Goal: Task Accomplishment & Management: Use online tool/utility

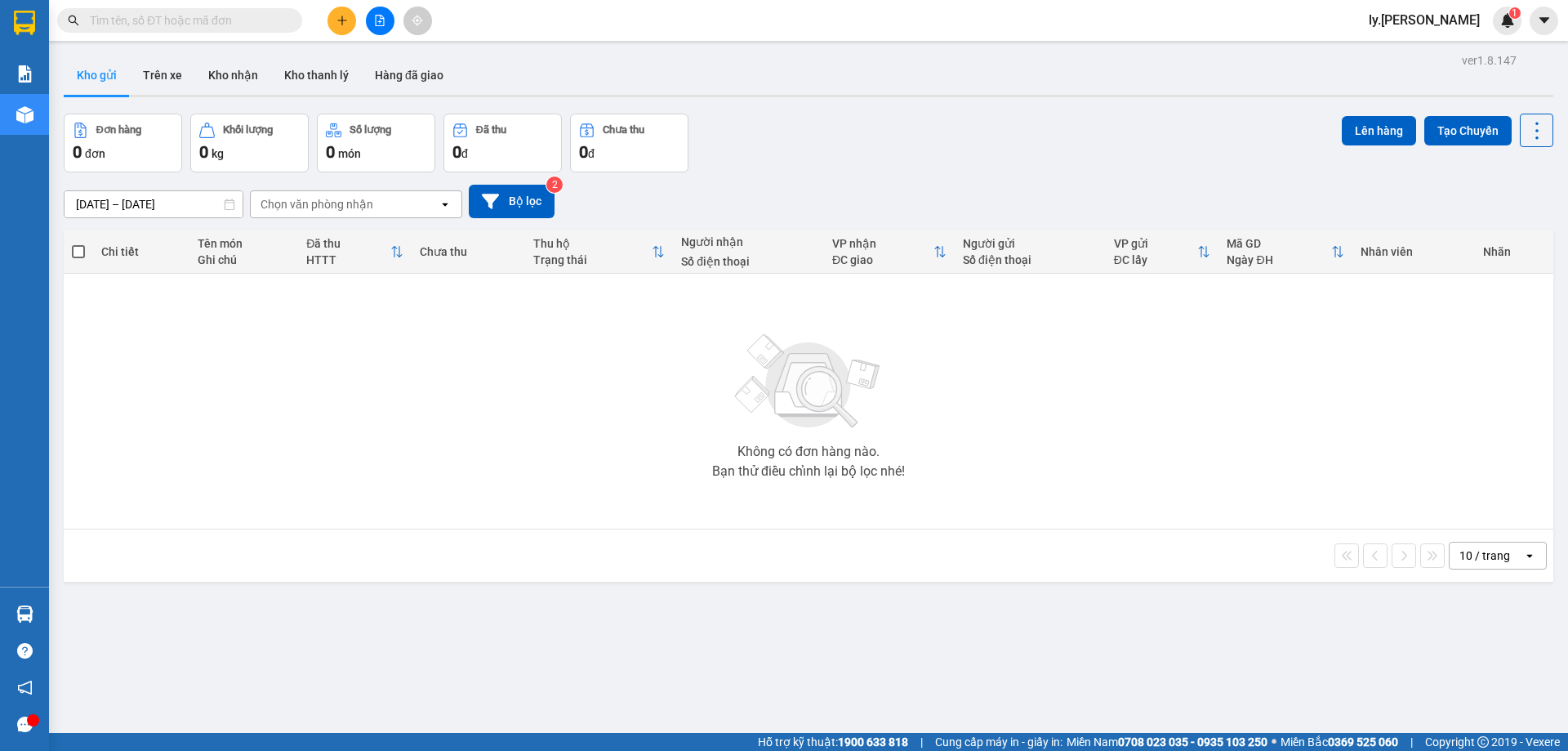
click at [382, 17] on icon "file-add" at bounding box center [379, 20] width 11 height 11
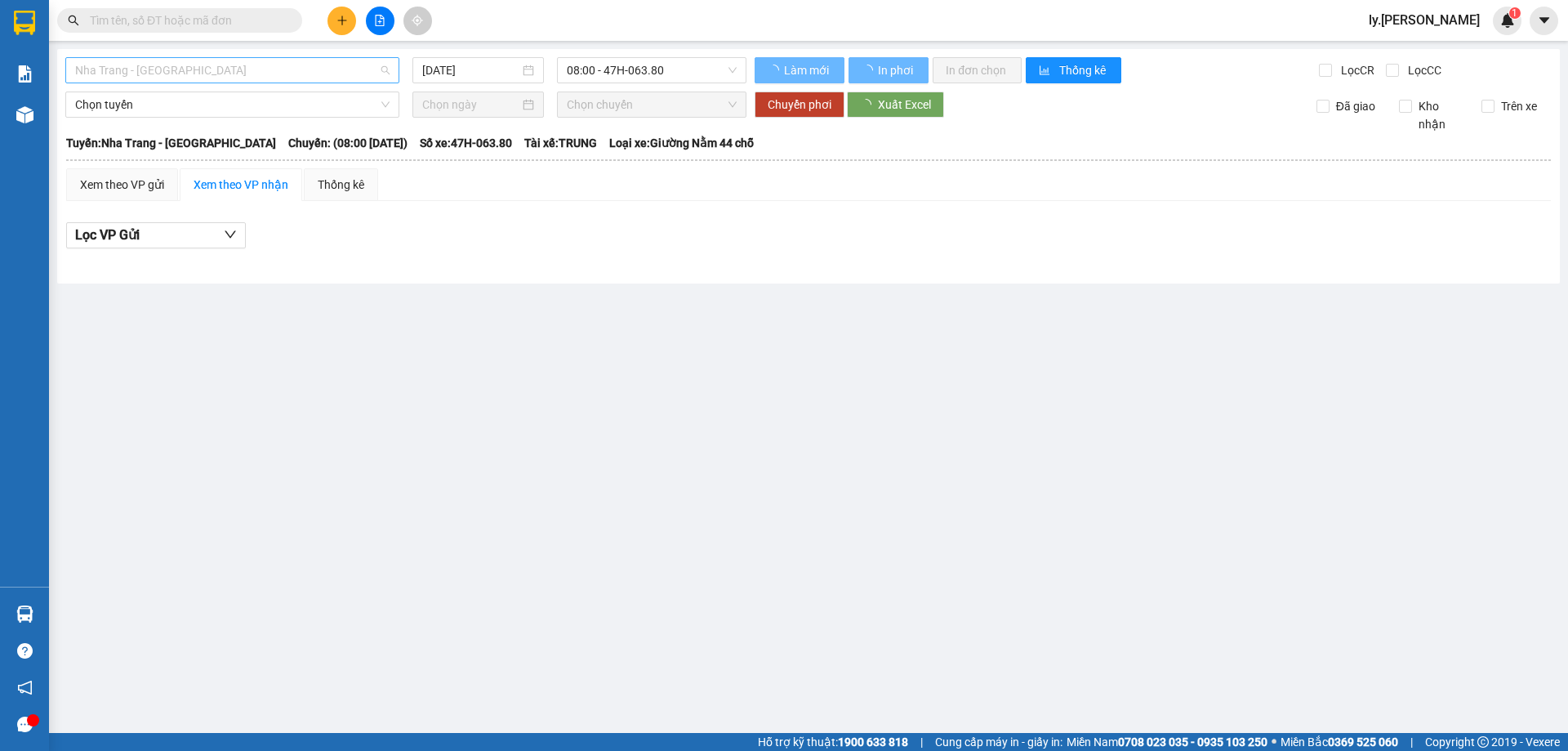
click at [242, 71] on span "Nha Trang - Buôn Ma Thuột" at bounding box center [232, 70] width 314 height 24
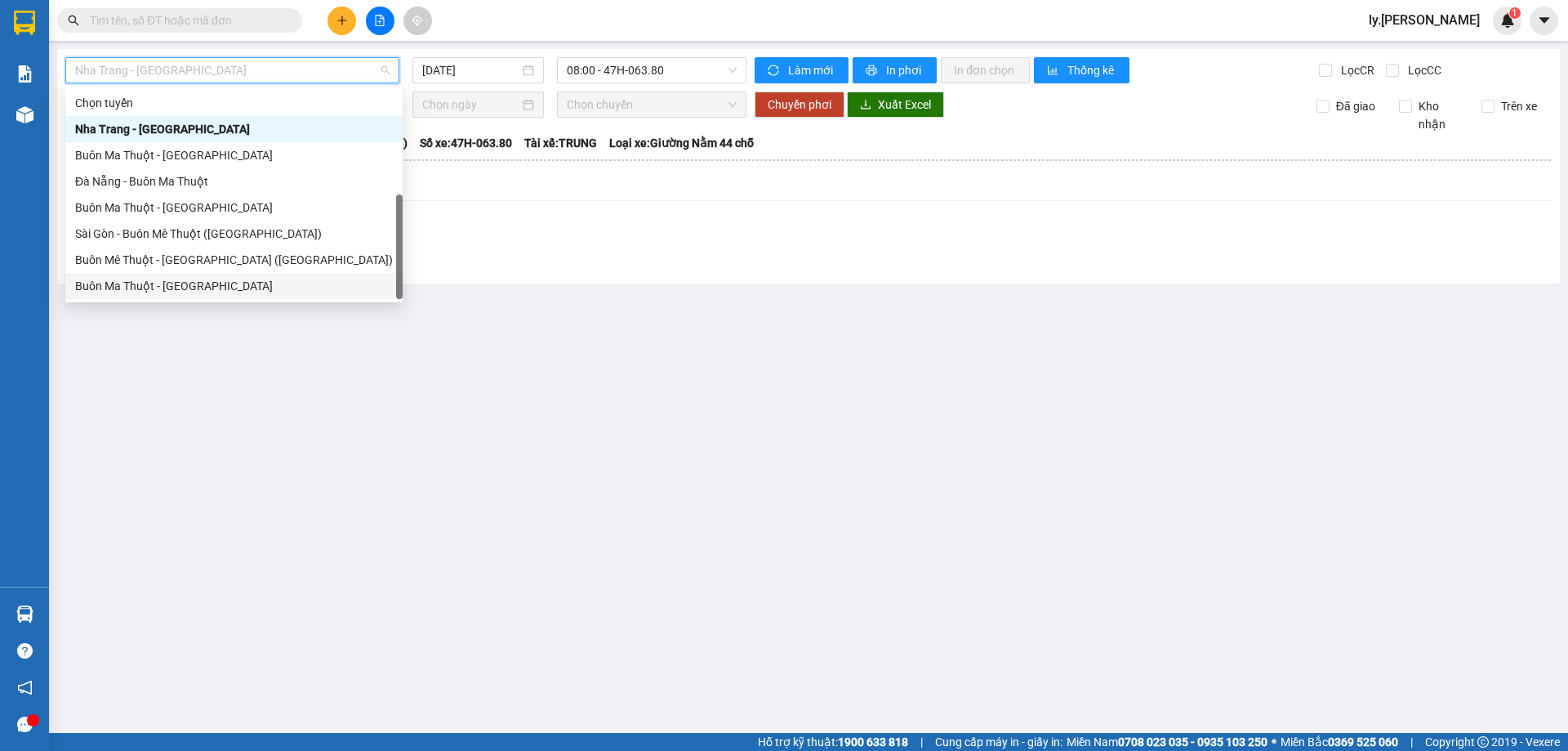
scroll to position [26, 0]
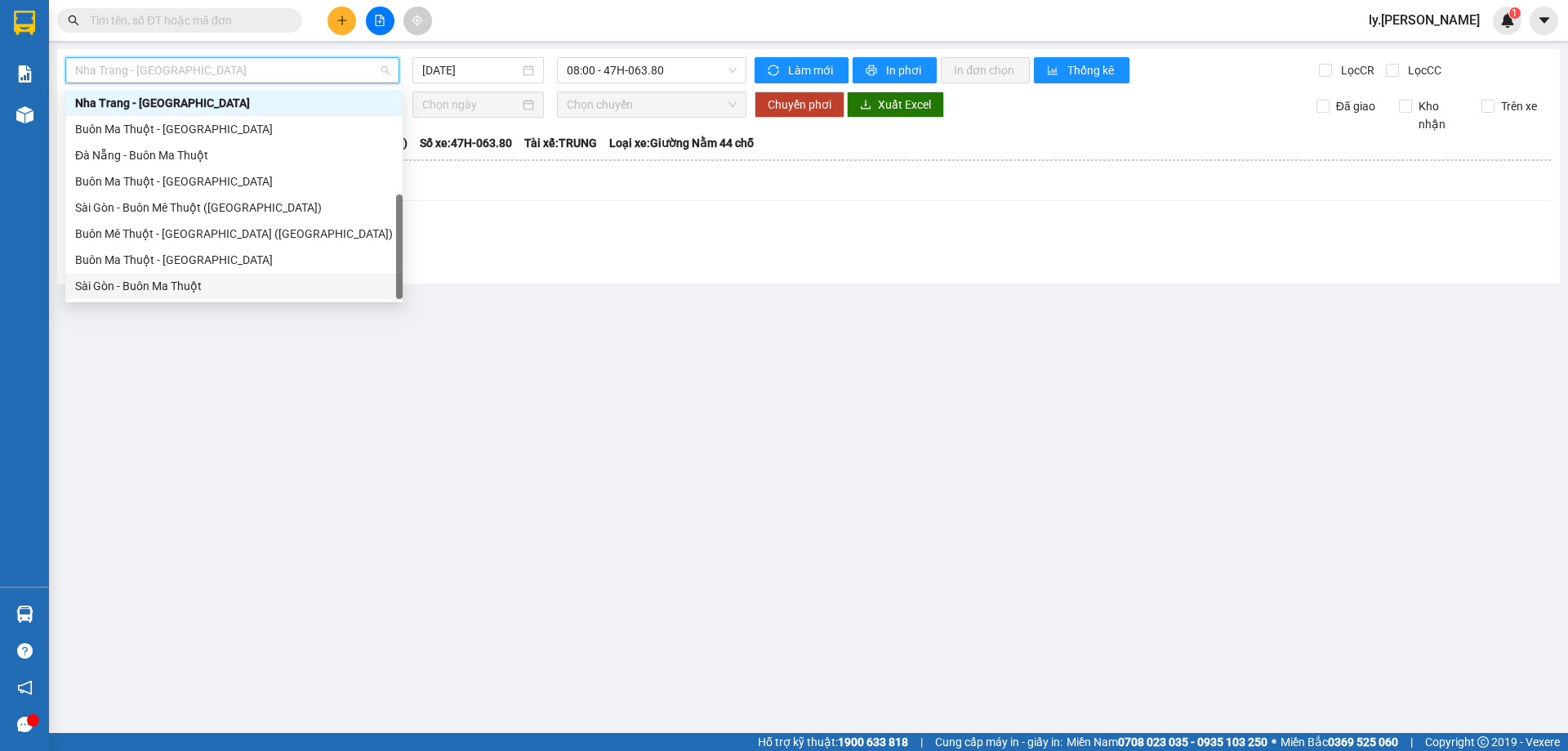
click at [163, 281] on div "Sài Gòn - Buôn Ma Thuột" at bounding box center [234, 285] width 318 height 18
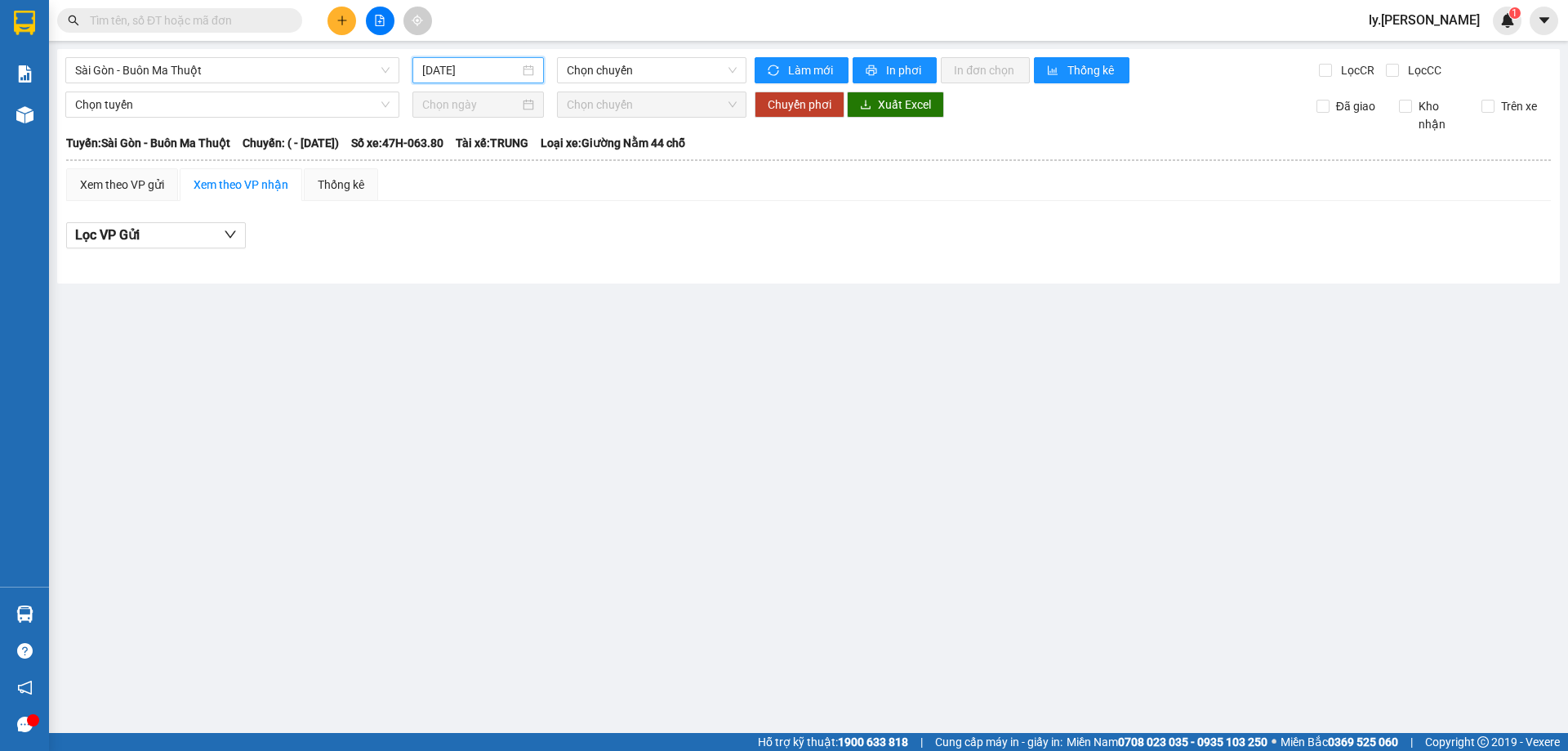
click at [436, 66] on input "15/10/2025" at bounding box center [470, 70] width 98 height 18
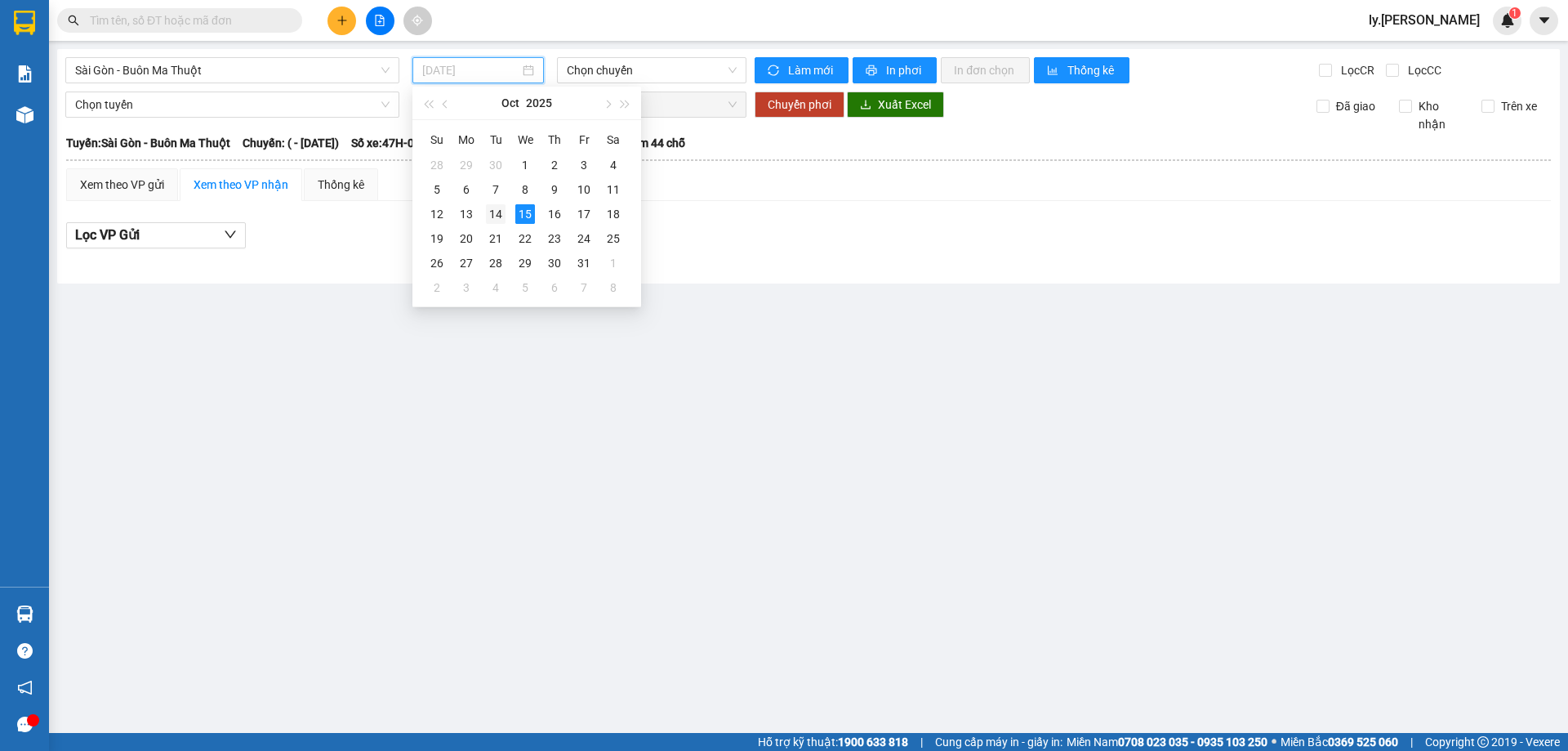
click at [494, 212] on div "14" at bounding box center [495, 214] width 20 height 20
type input "14/10/2025"
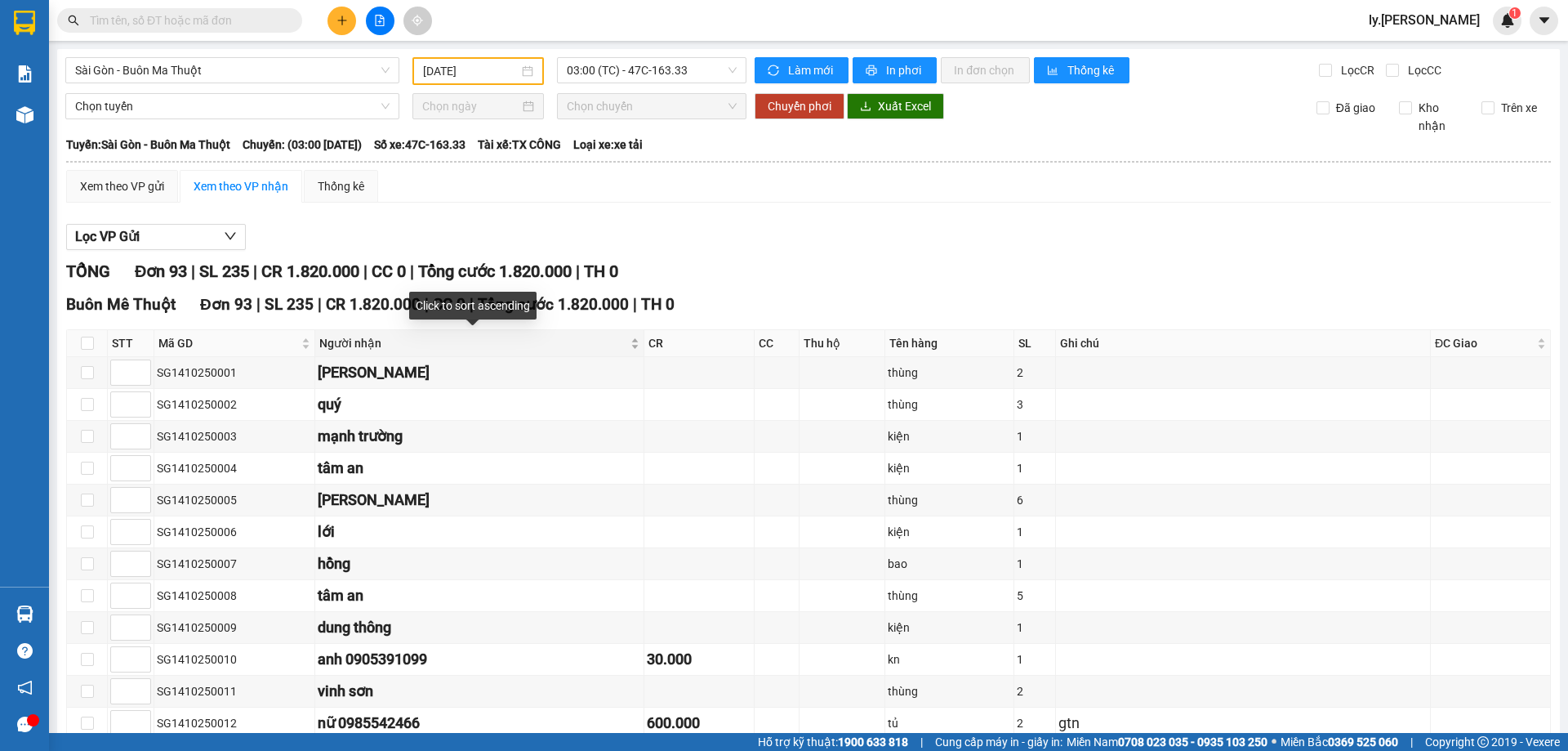
click at [622, 348] on div "Người nhận" at bounding box center [480, 342] width 320 height 18
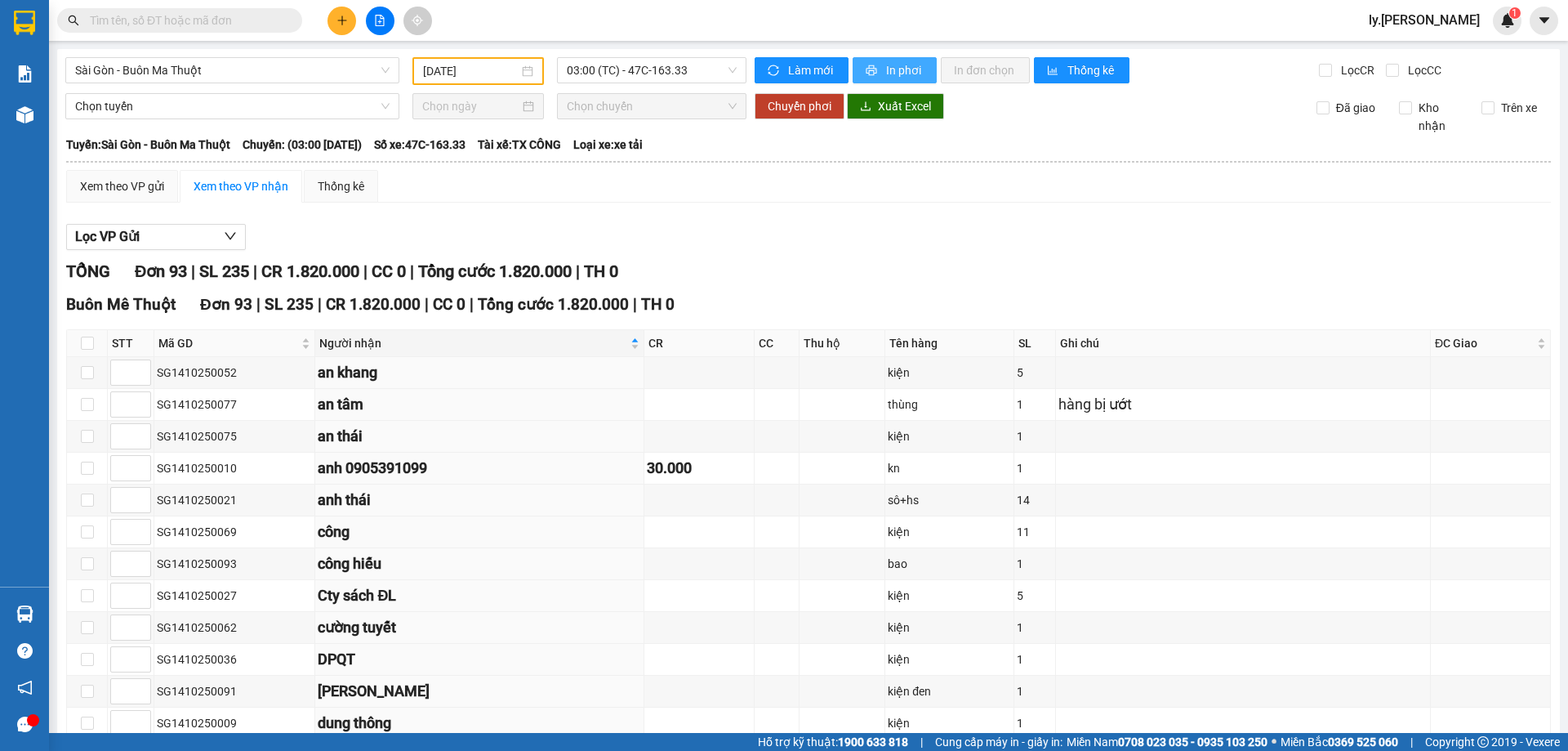
click at [886, 68] on span "In phơi" at bounding box center [904, 70] width 37 height 18
click at [888, 63] on span "In phơi" at bounding box center [904, 70] width 37 height 18
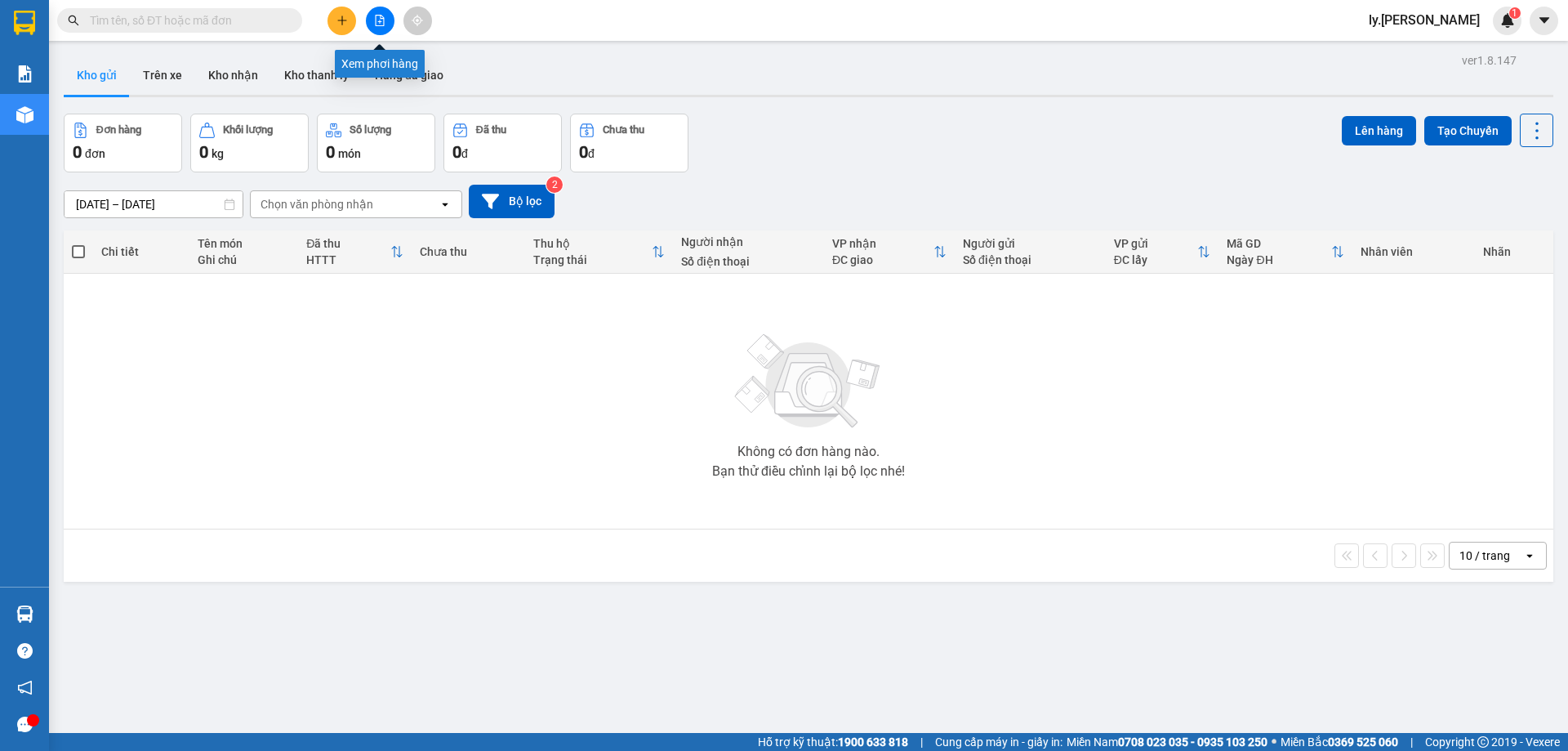
click at [378, 26] on button at bounding box center [380, 20] width 29 height 29
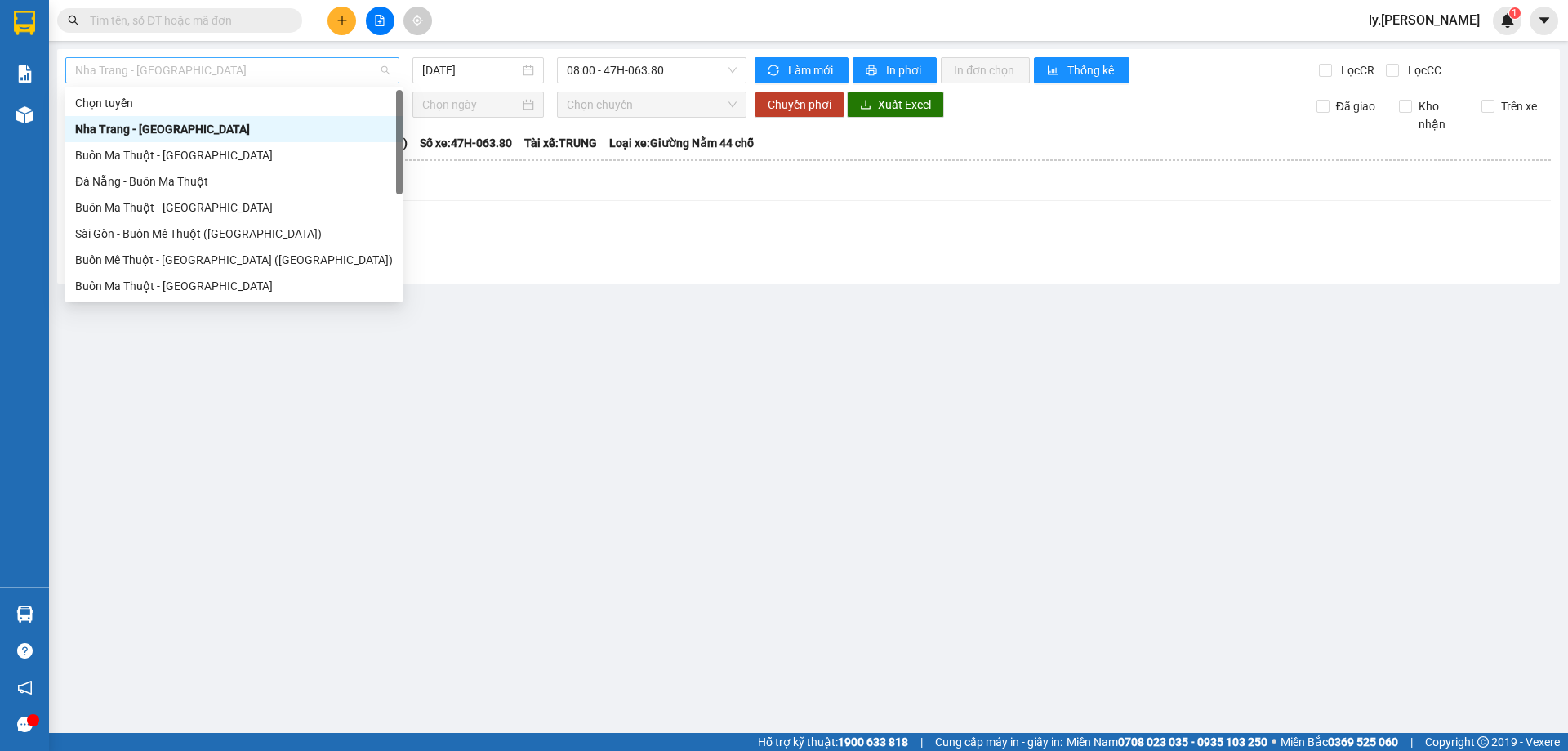
click at [297, 59] on span "Nha Trang - Buôn Ma Thuột" at bounding box center [232, 70] width 314 height 24
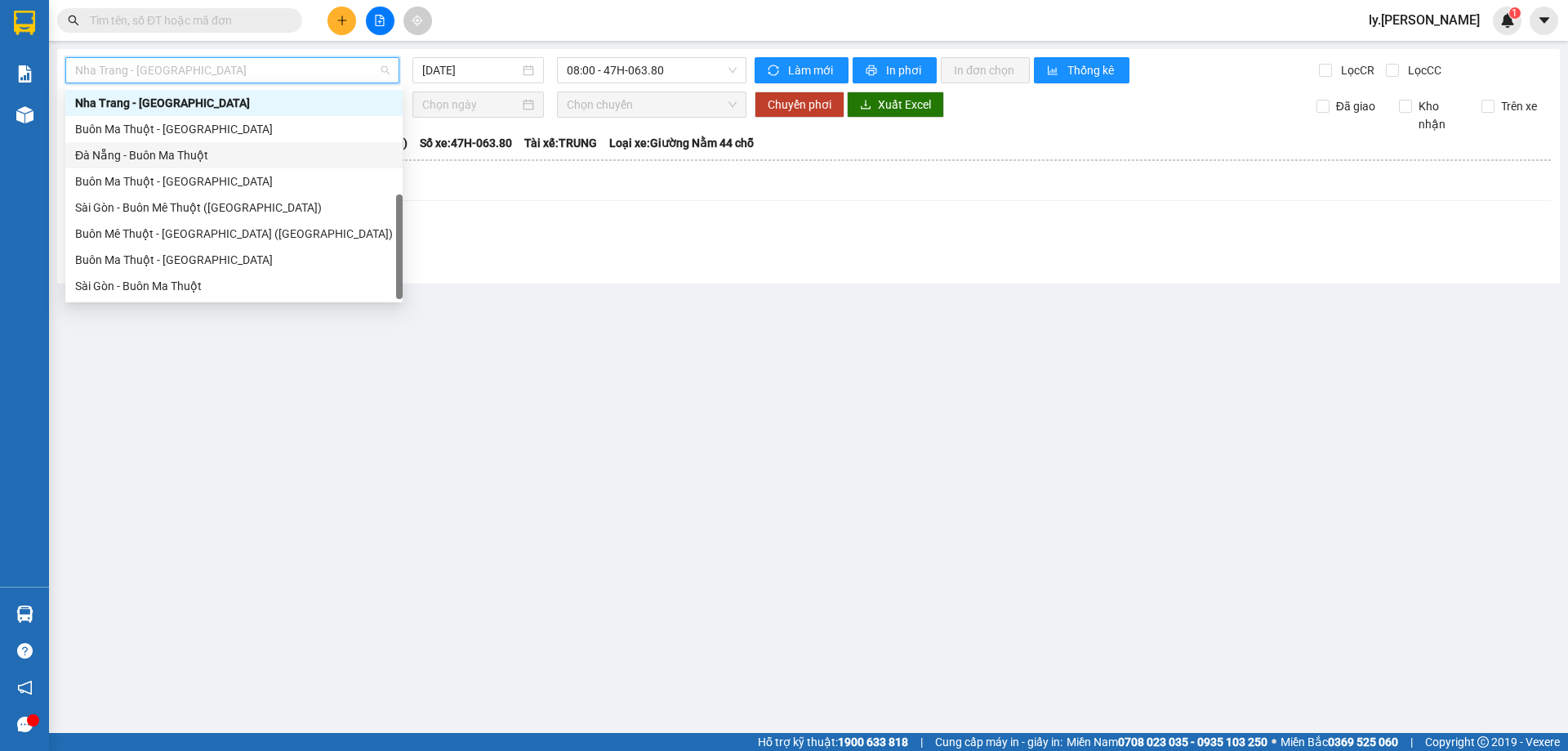
click at [151, 158] on div "Đà Nẵng - Buôn Ma Thuột" at bounding box center [234, 154] width 318 height 18
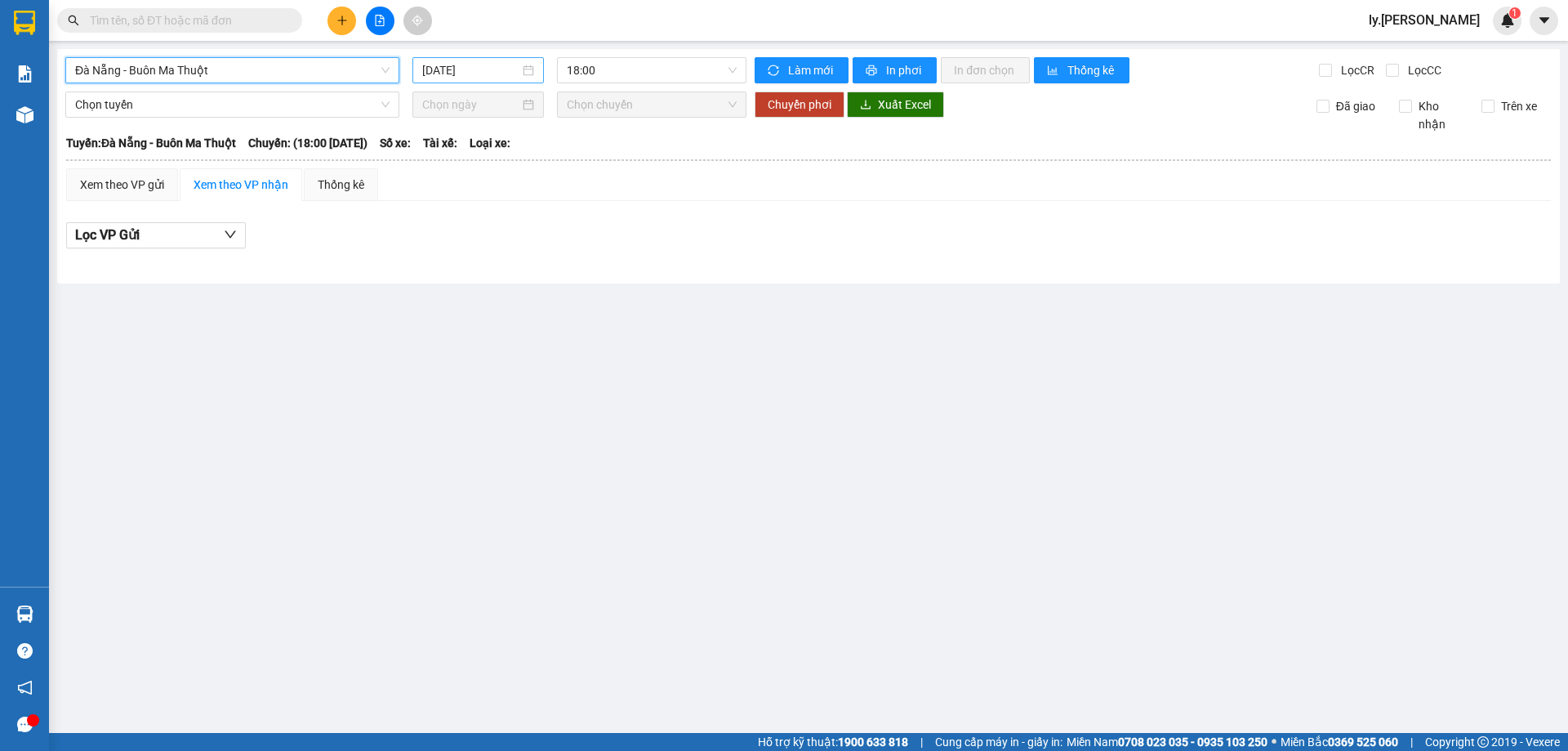
click at [503, 62] on input "15/10/2025" at bounding box center [470, 70] width 98 height 18
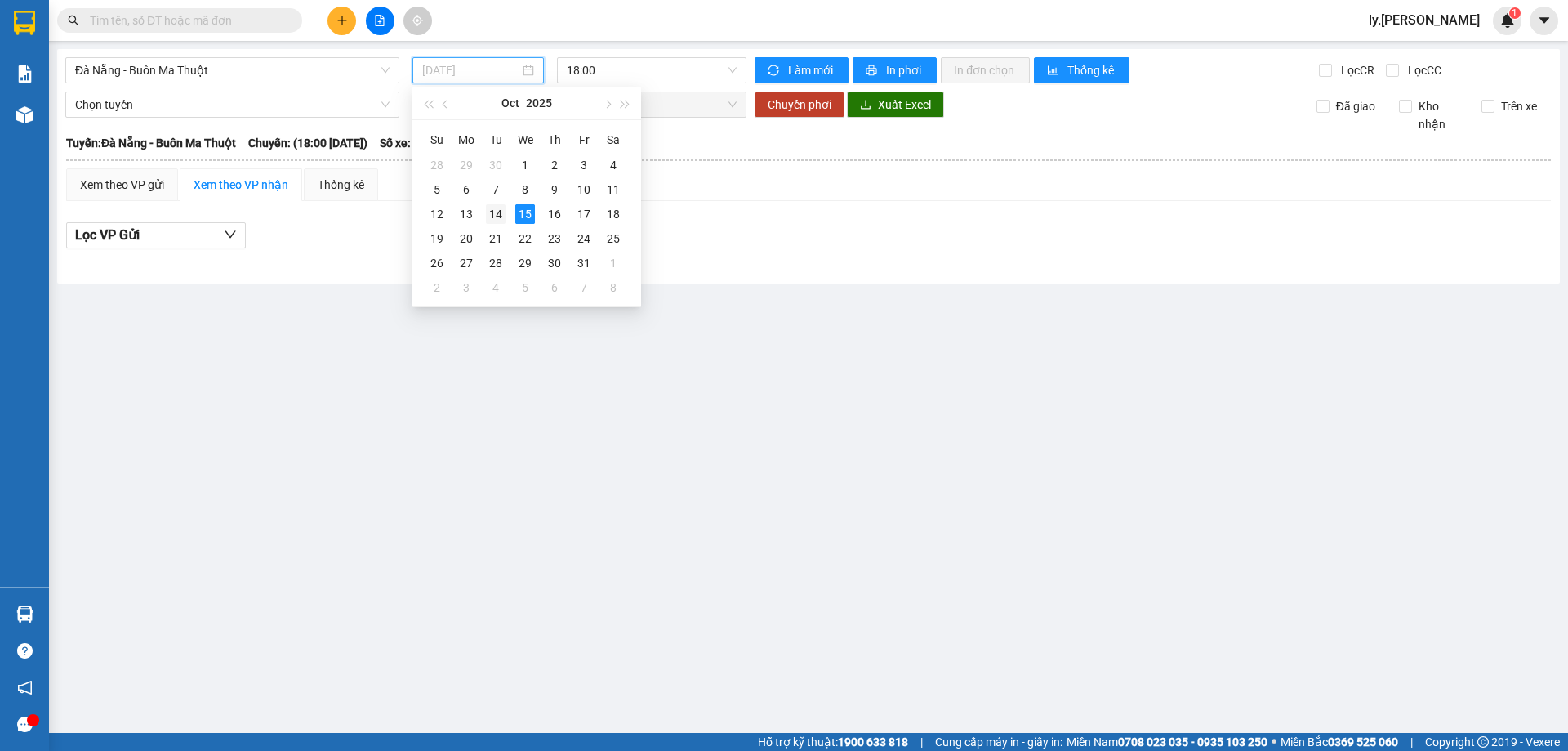
click at [492, 216] on div "14" at bounding box center [495, 214] width 20 height 20
type input "14/10/2025"
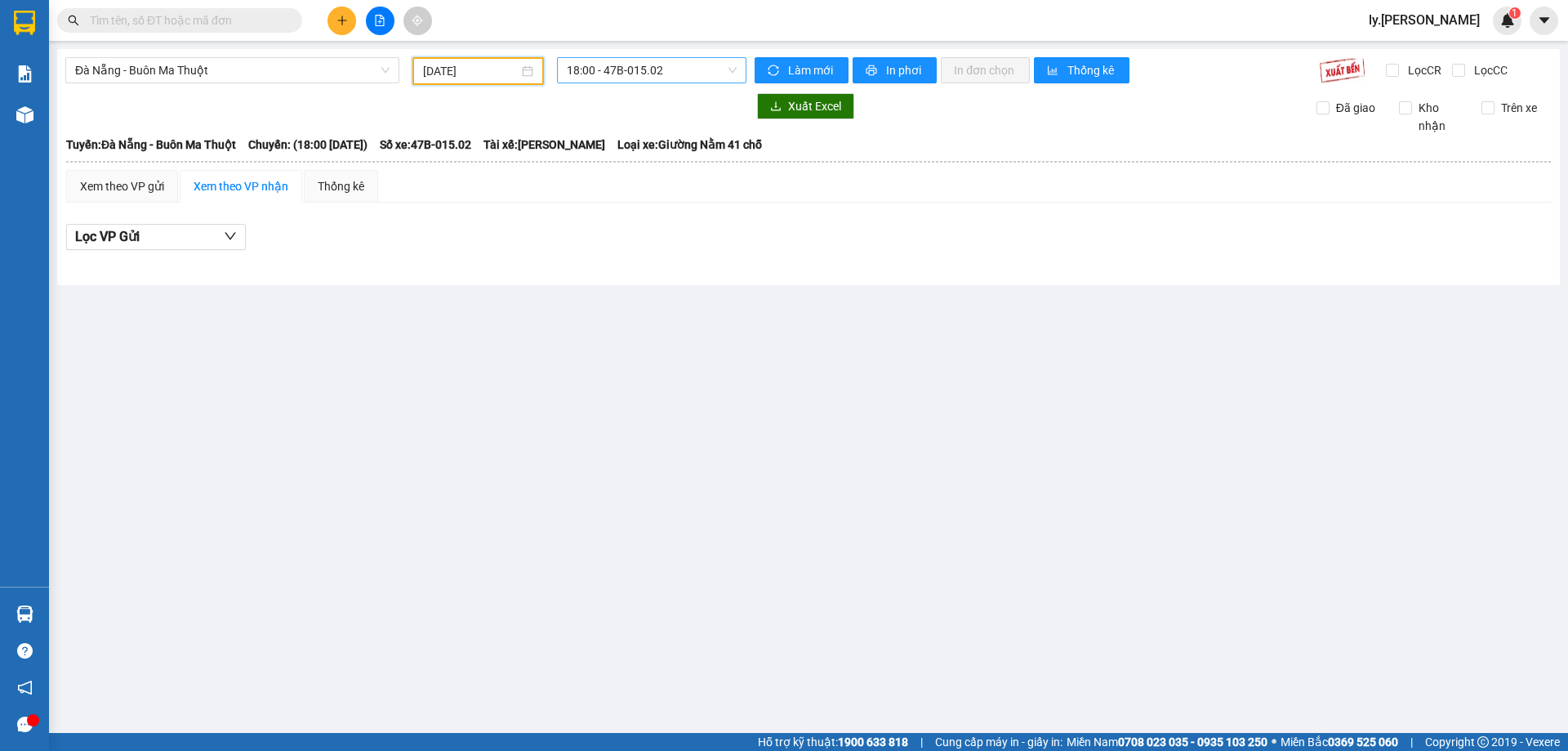
click at [657, 71] on span "18:00 - 47B-015.02" at bounding box center [652, 70] width 170 height 24
click at [605, 141] on div "18:00 - 47B-015.02" at bounding box center [630, 129] width 147 height 26
click at [675, 69] on span "18:00 - 47B-015.02" at bounding box center [652, 70] width 170 height 24
click at [637, 152] on div "18:31 - 47B-012.31" at bounding box center [630, 154] width 127 height 18
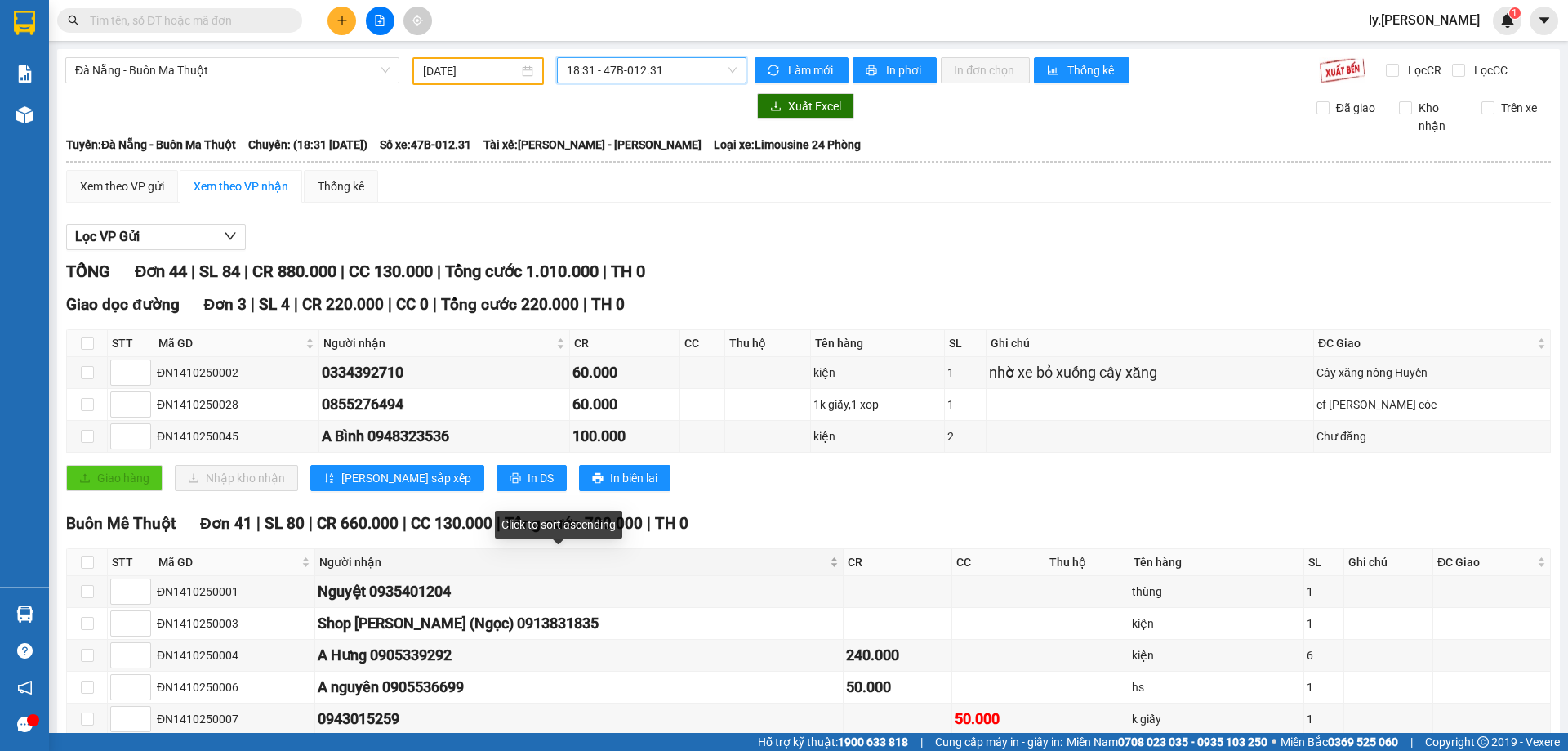
click at [792, 564] on div "Người nhận" at bounding box center [579, 561] width 520 height 18
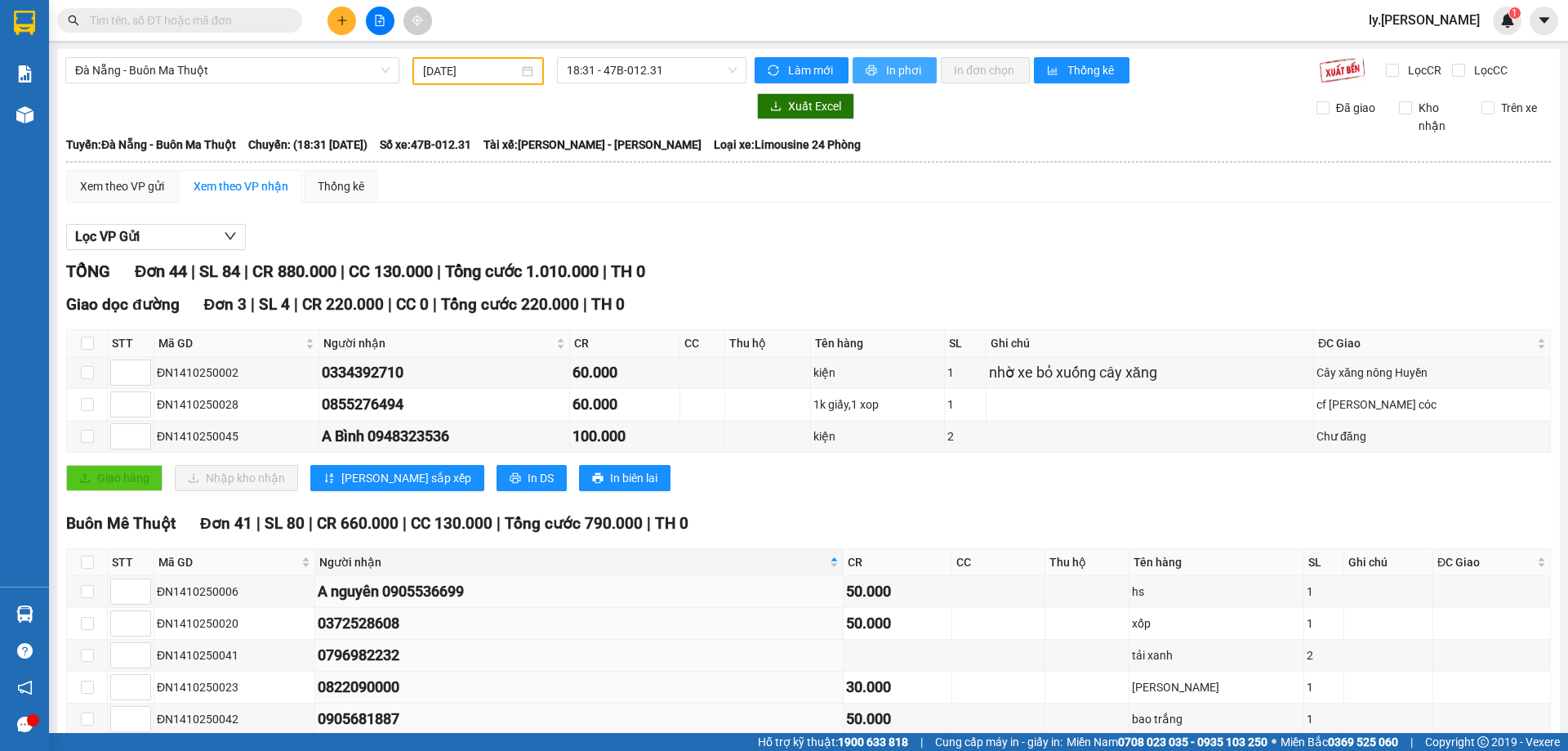
click at [919, 58] on button "In phơi" at bounding box center [894, 71] width 85 height 26
click at [892, 70] on span "In phơi" at bounding box center [904, 70] width 37 height 18
click at [155, 80] on span "Đà Nẵng - Buôn Ma Thuột" at bounding box center [232, 70] width 314 height 24
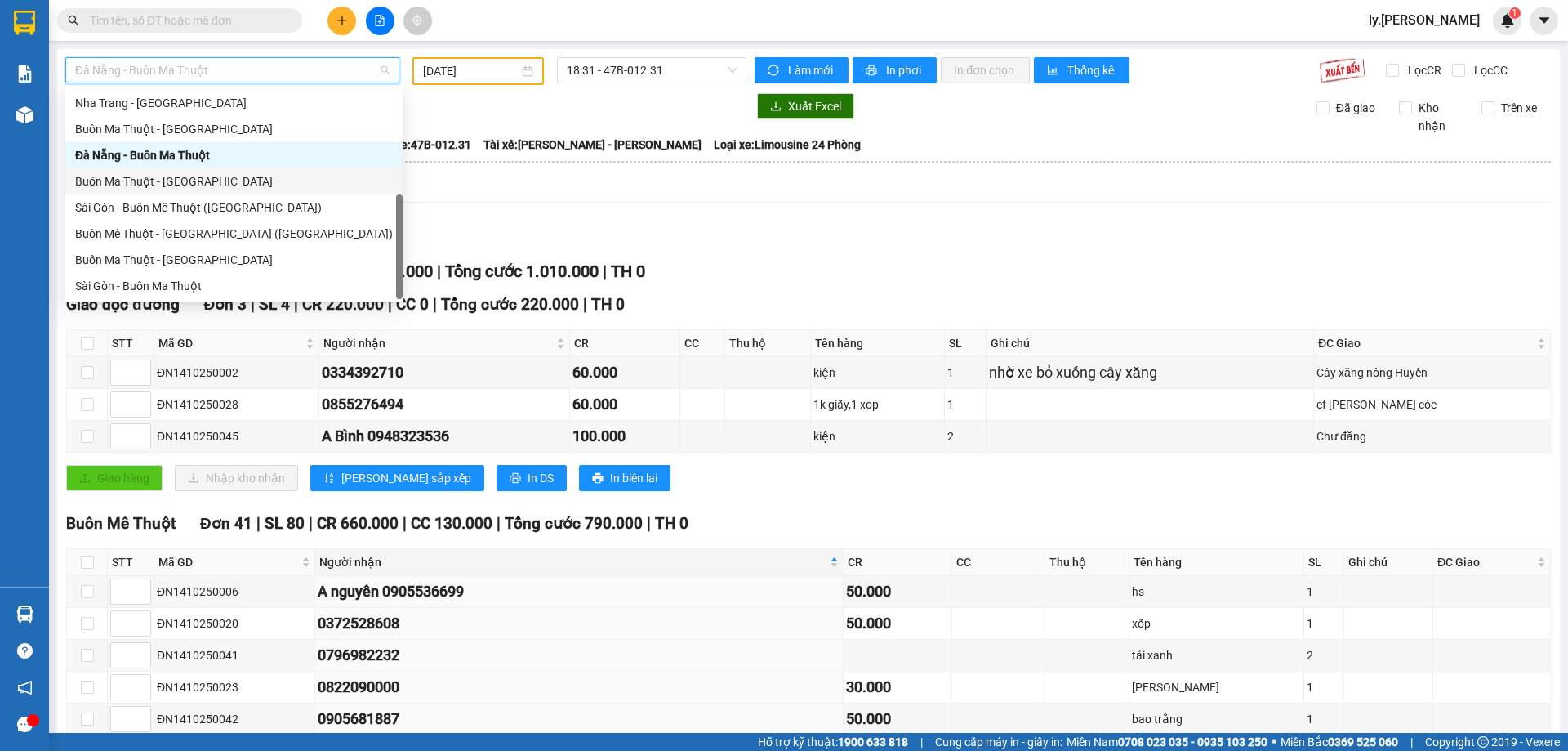
click at [135, 178] on div "Buôn Ma Thuột - Đà Nẵng" at bounding box center [234, 180] width 318 height 18
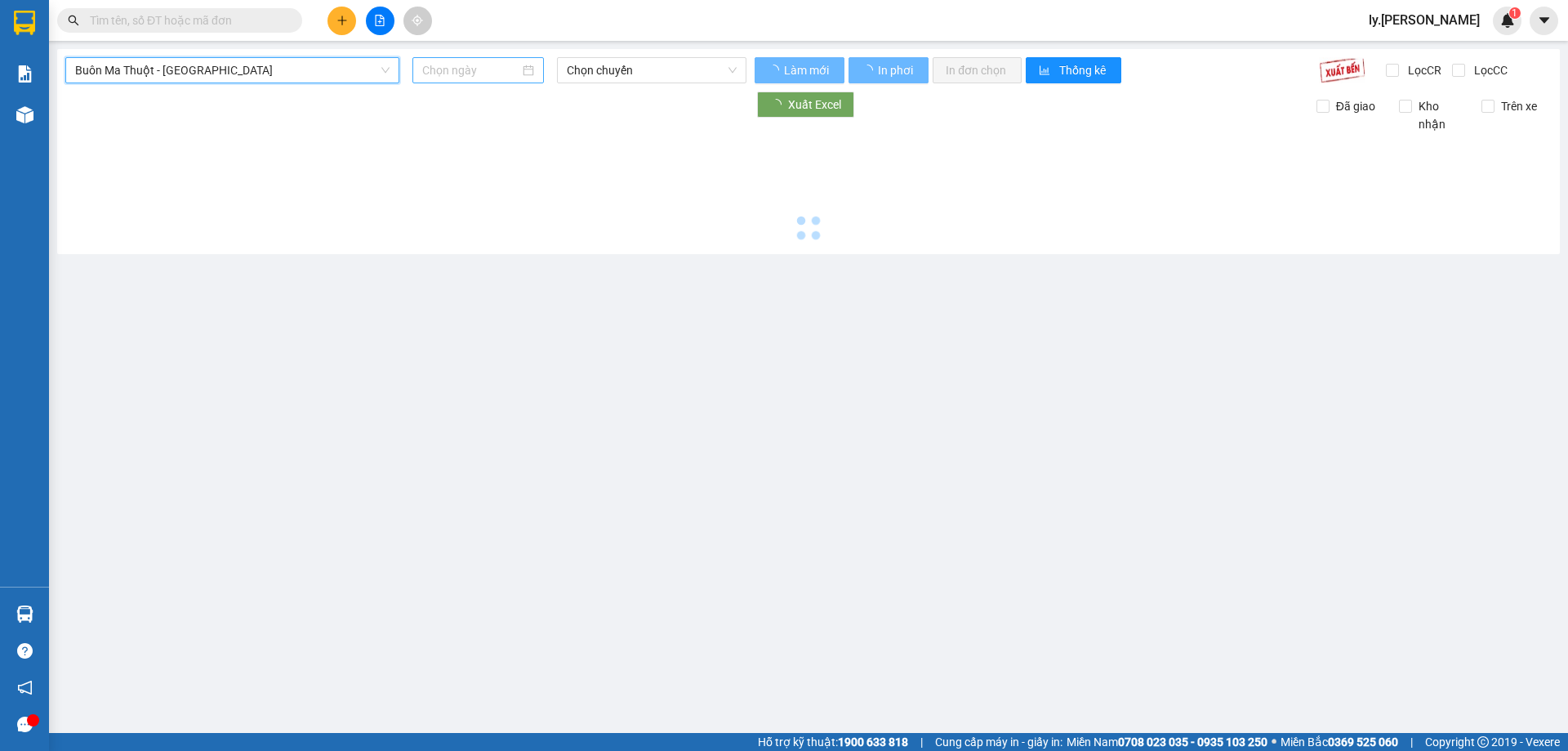
type input "15/10/2025"
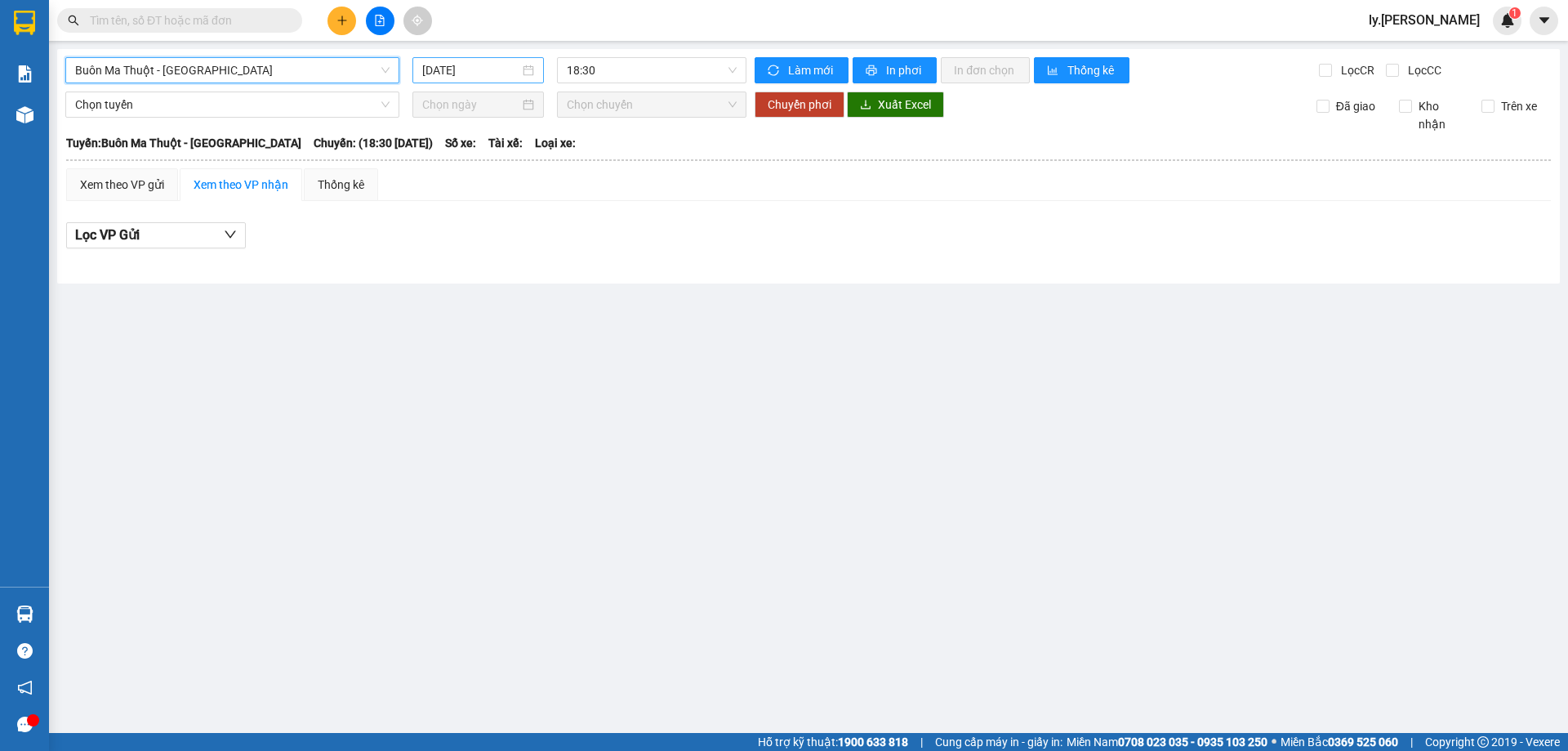
click at [464, 63] on input "15/10/2025" at bounding box center [470, 70] width 98 height 18
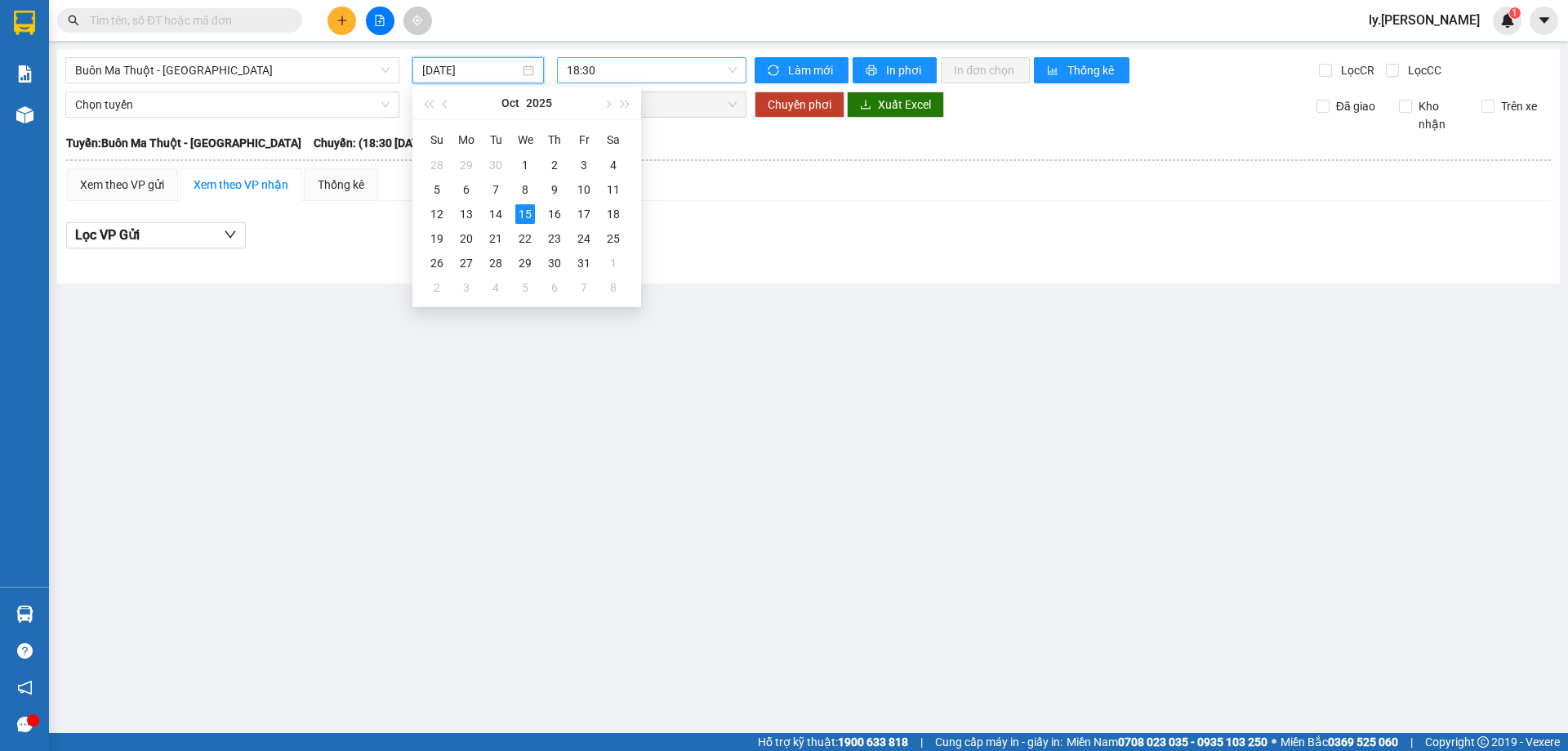
click at [661, 70] on span "18:30" at bounding box center [652, 70] width 170 height 24
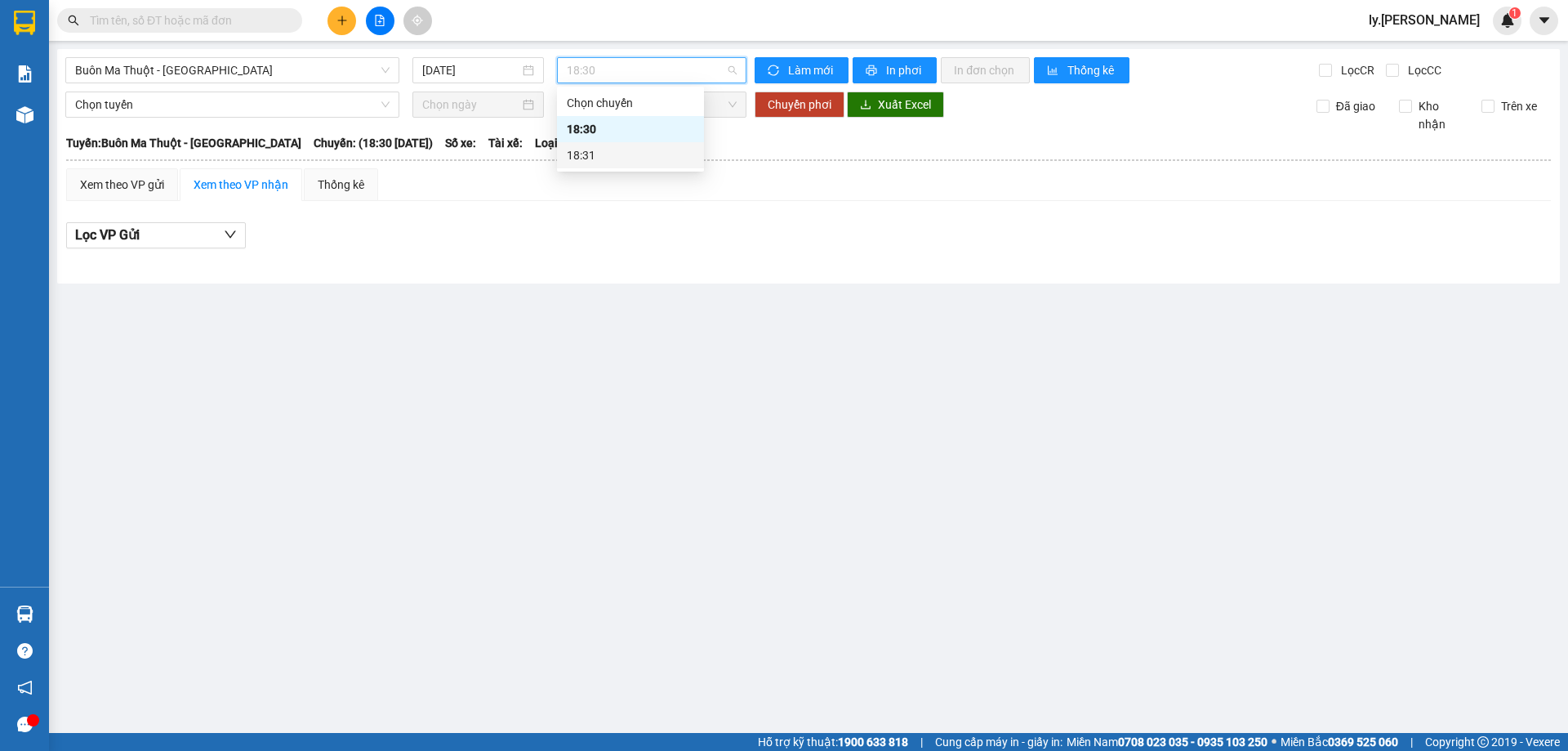
click at [640, 155] on div "18:31" at bounding box center [630, 154] width 127 height 18
click at [625, 73] on span "18:31" at bounding box center [652, 70] width 170 height 24
click at [595, 125] on div "18:30" at bounding box center [630, 128] width 127 height 18
